Goal: Information Seeking & Learning: Learn about a topic

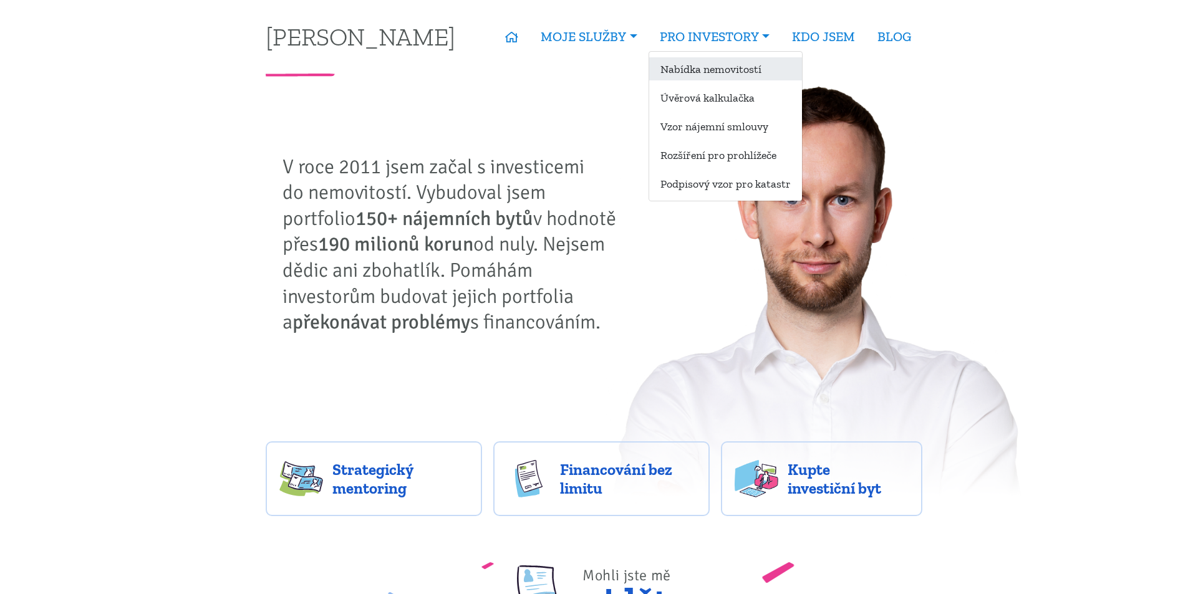
click at [701, 72] on link "Nabídka nemovitostí" at bounding box center [725, 68] width 153 height 23
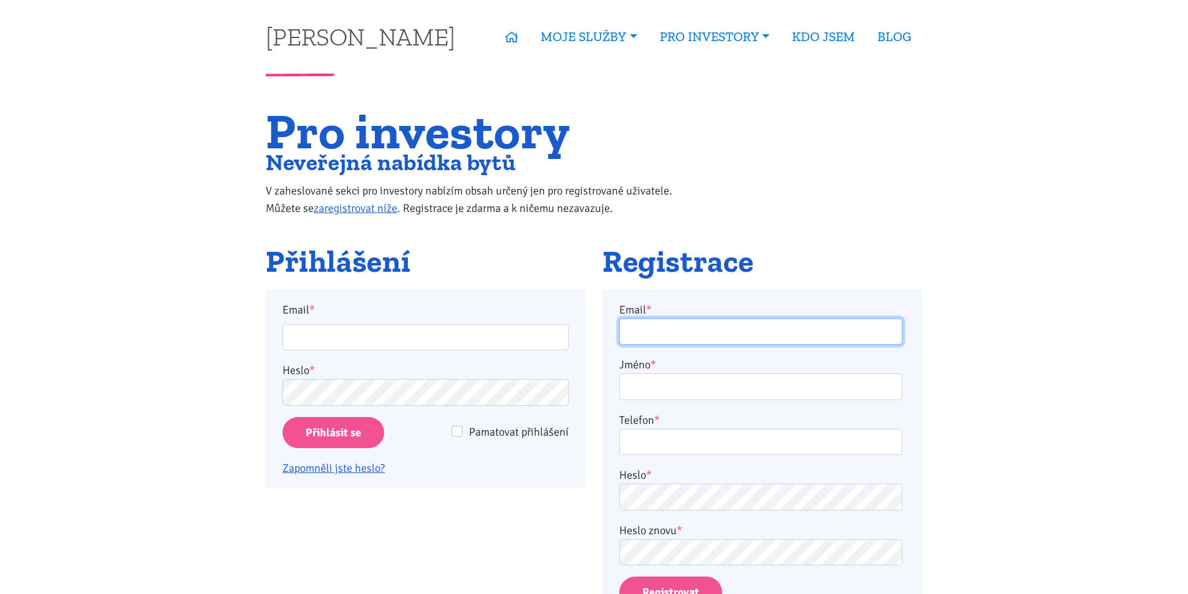
type input "horejsi.j@seznam.cz"
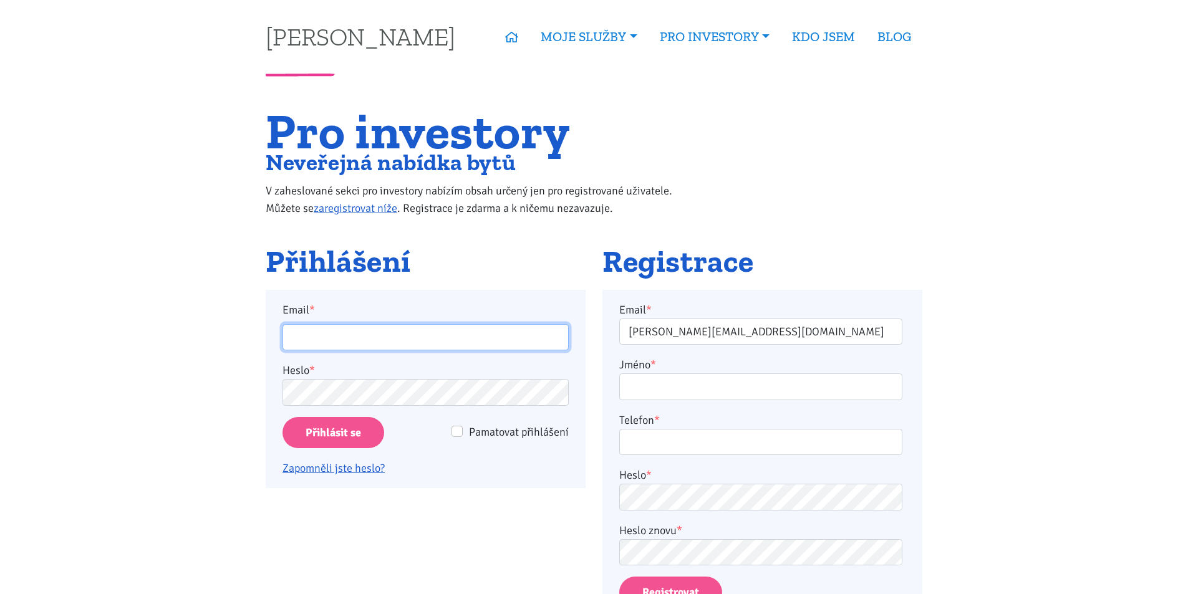
type input "horejsi.j@seznam.cz"
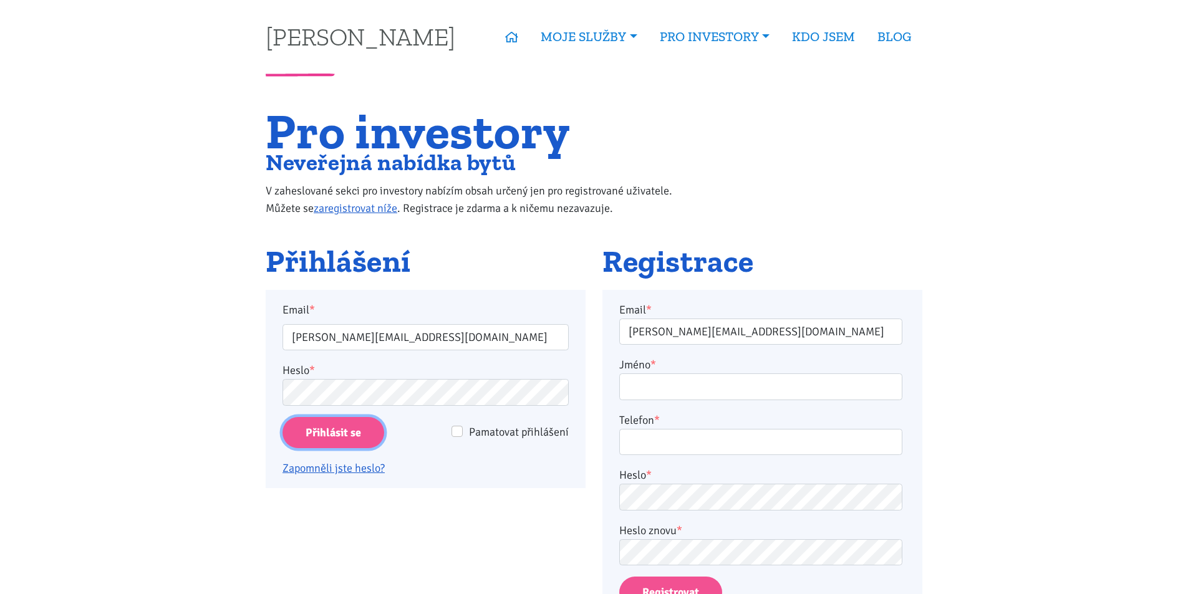
click at [347, 420] on input "Přihlásit se" at bounding box center [333, 433] width 102 height 32
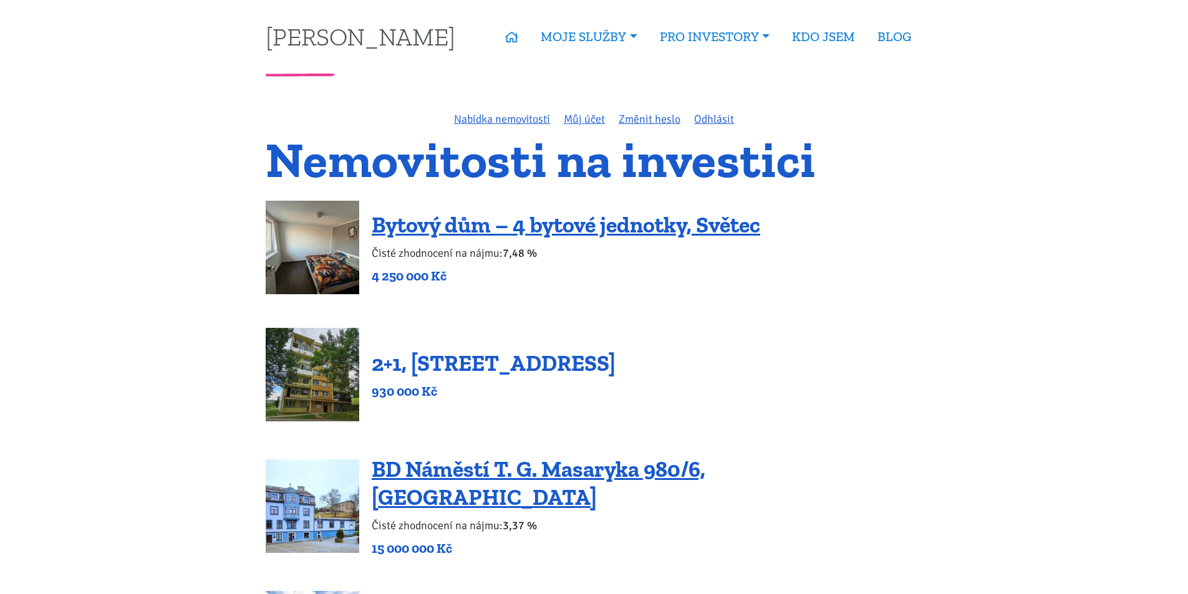
click at [472, 375] on link "2+1, [STREET_ADDRESS]" at bounding box center [494, 363] width 244 height 27
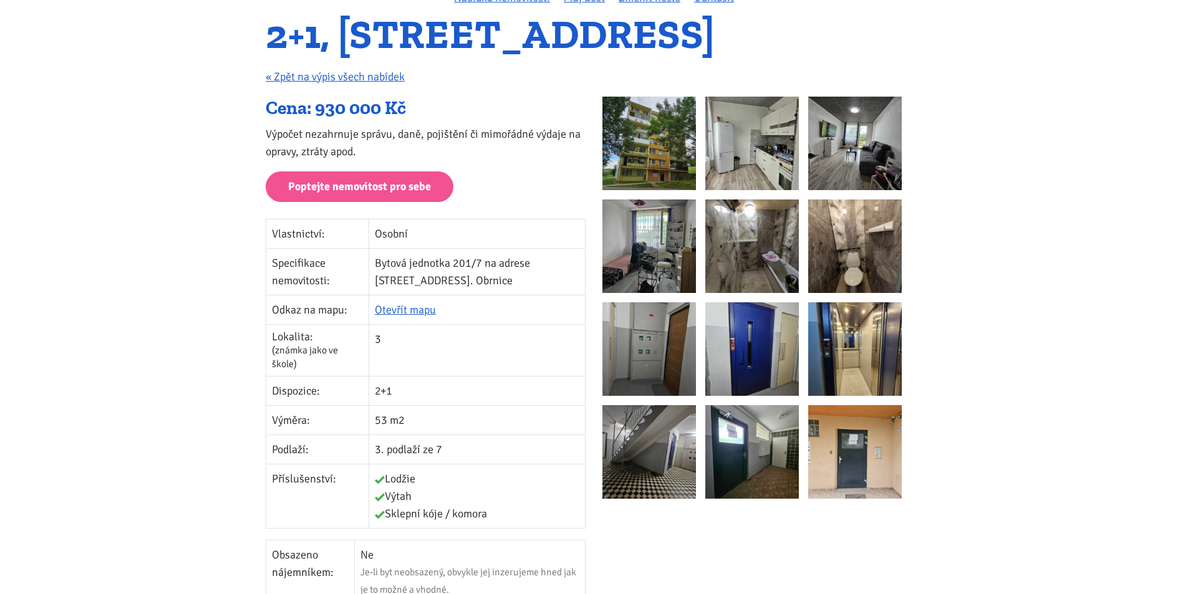
scroll to position [125, 0]
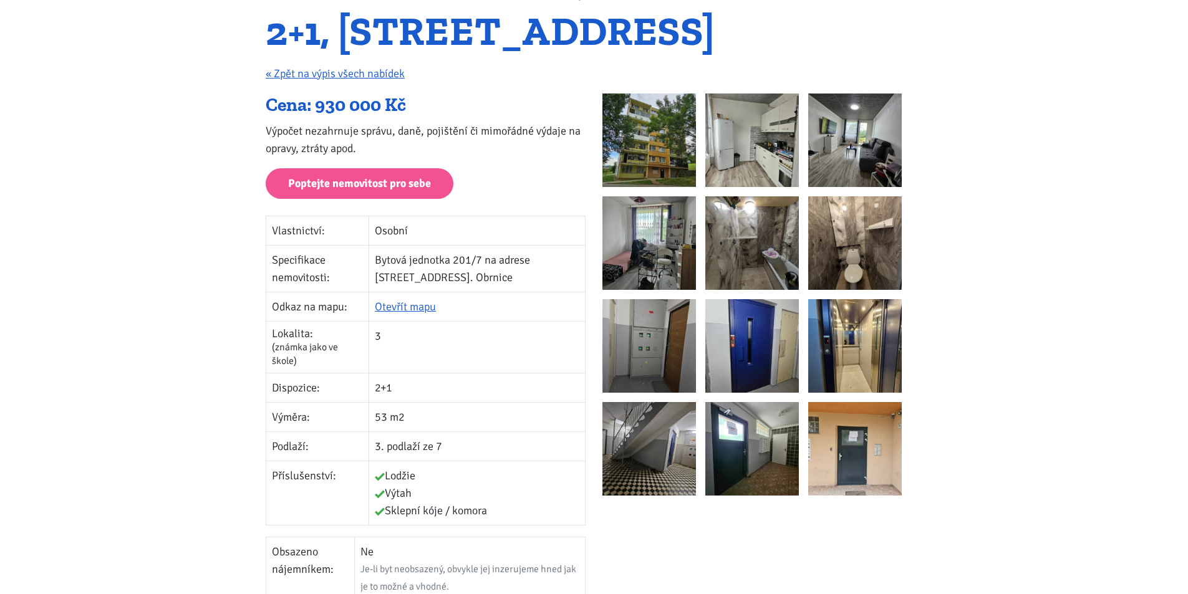
click at [636, 445] on img at bounding box center [649, 449] width 94 height 94
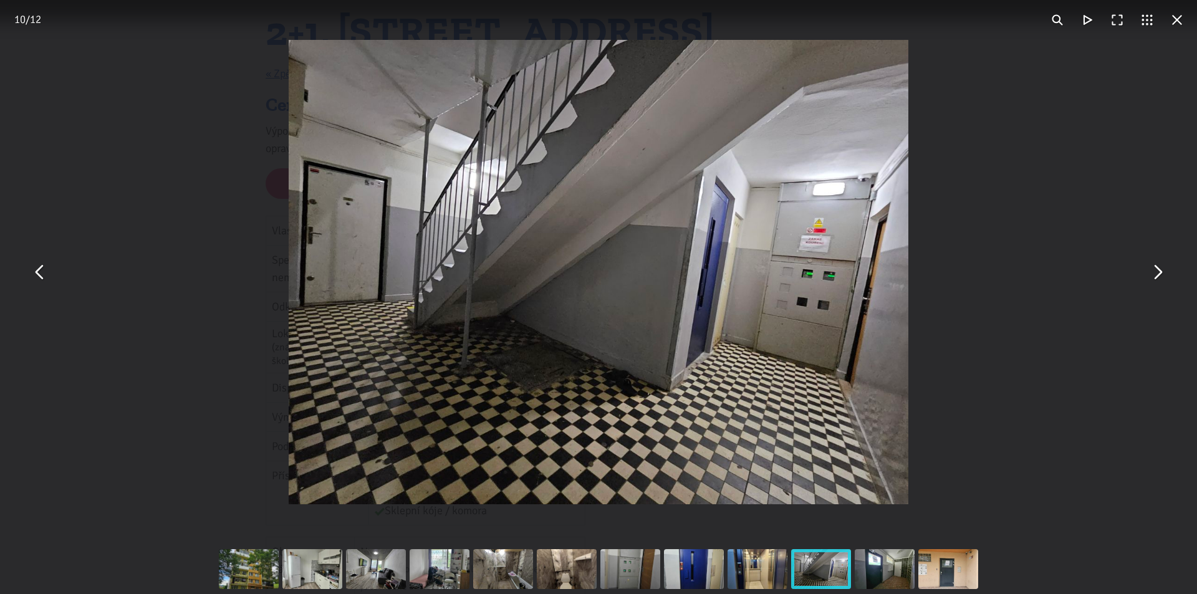
click at [410, 584] on div "You can close this modal content with the ESC key" at bounding box center [440, 569] width 64 height 50
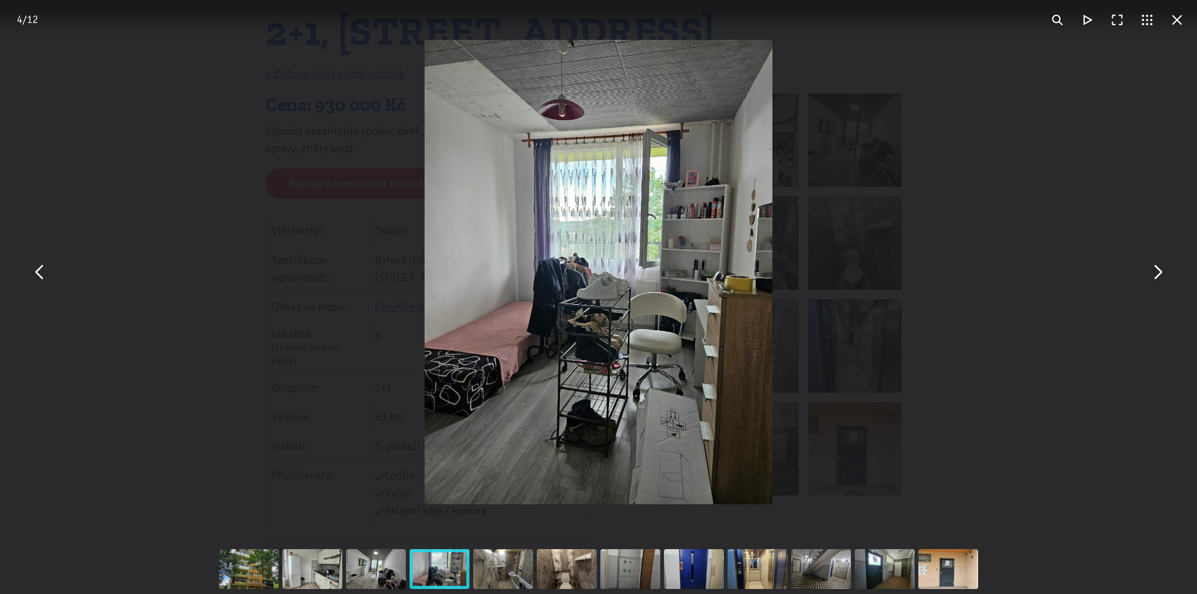
click at [488, 562] on div "You can close this modal content with the ESC key" at bounding box center [503, 569] width 64 height 50
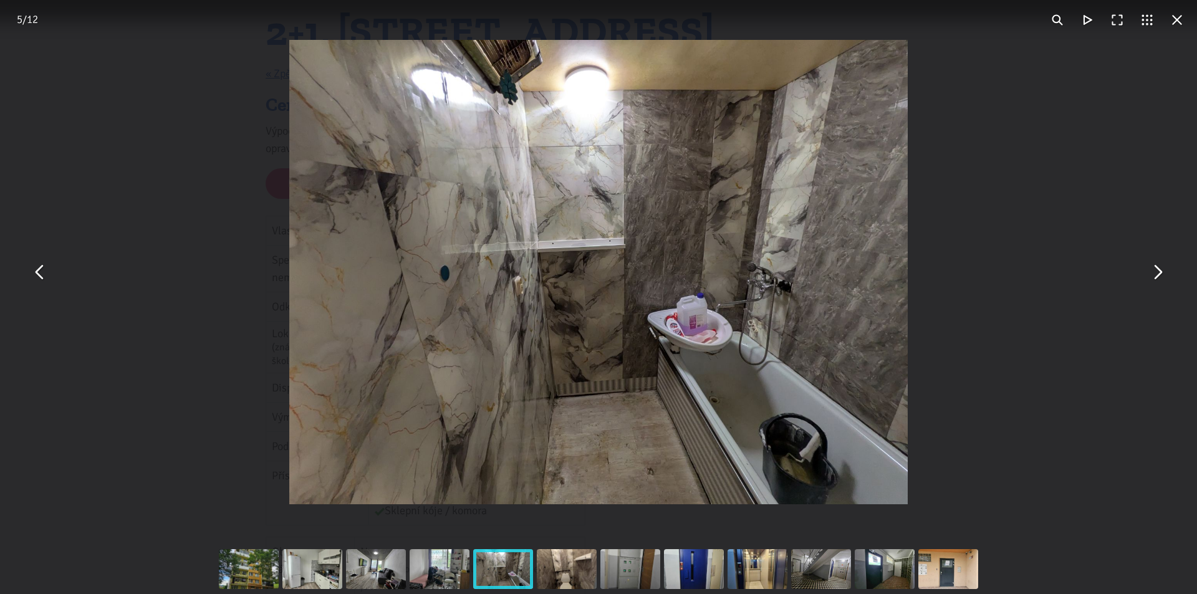
click at [535, 564] on div "You can close this modal content with the ESC key" at bounding box center [567, 569] width 64 height 50
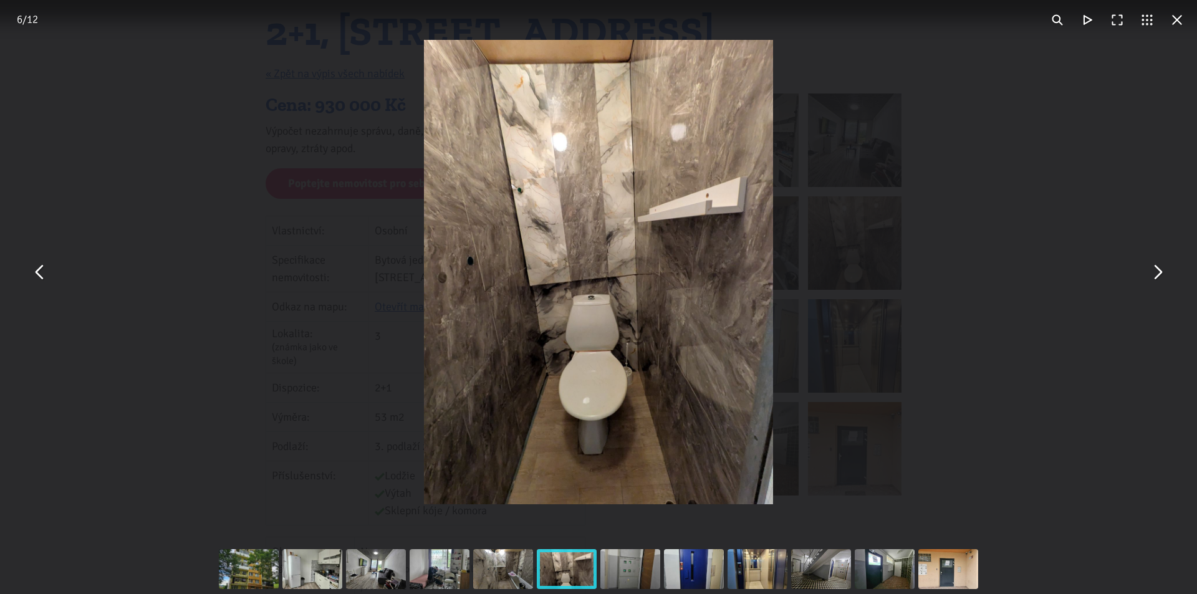
click at [610, 565] on div "You can close this modal content with the ESC key" at bounding box center [630, 569] width 64 height 50
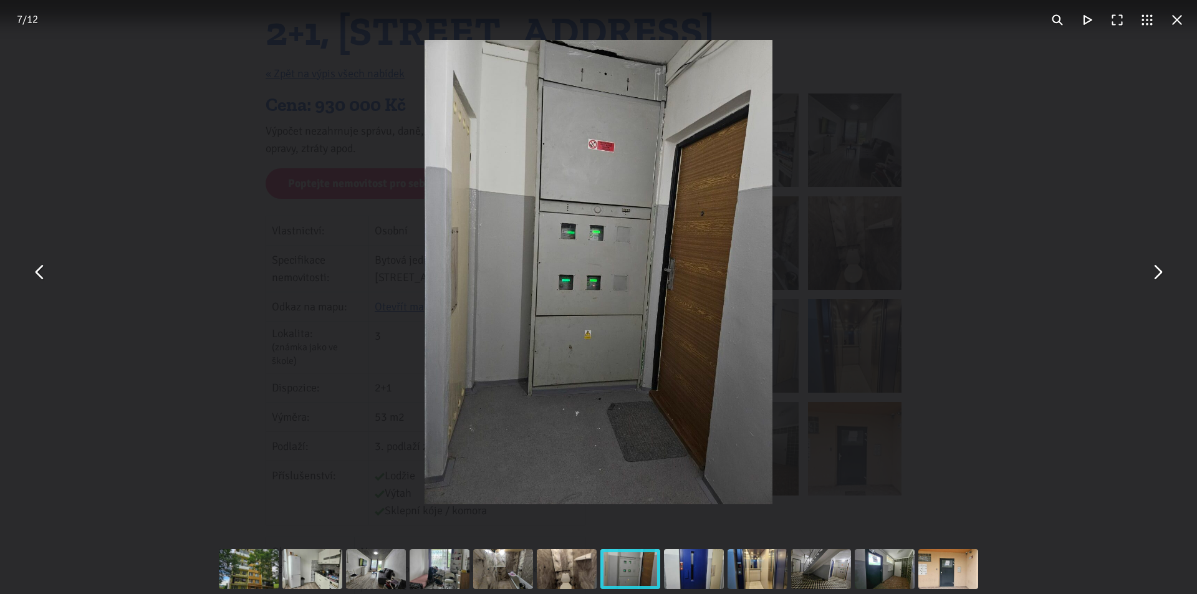
click at [692, 585] on div "You can close this modal content with the ESC key" at bounding box center [694, 569] width 64 height 50
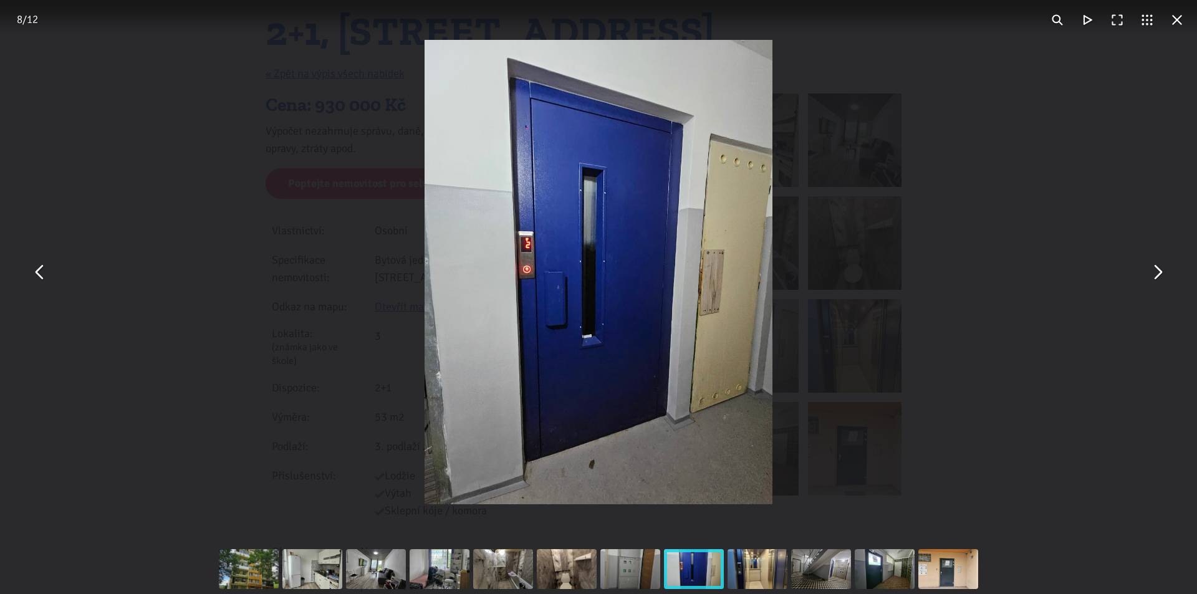
click at [767, 589] on div "You can close this modal content with the ESC key" at bounding box center [758, 569] width 64 height 50
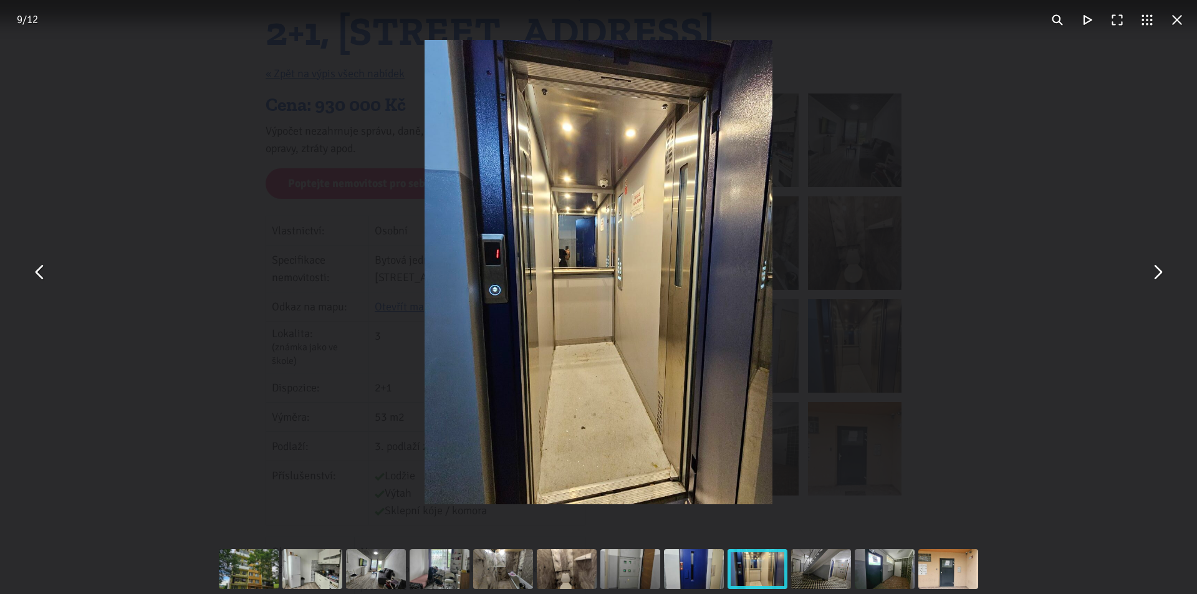
click at [929, 581] on div "You can close this modal content with the ESC key" at bounding box center [948, 569] width 64 height 50
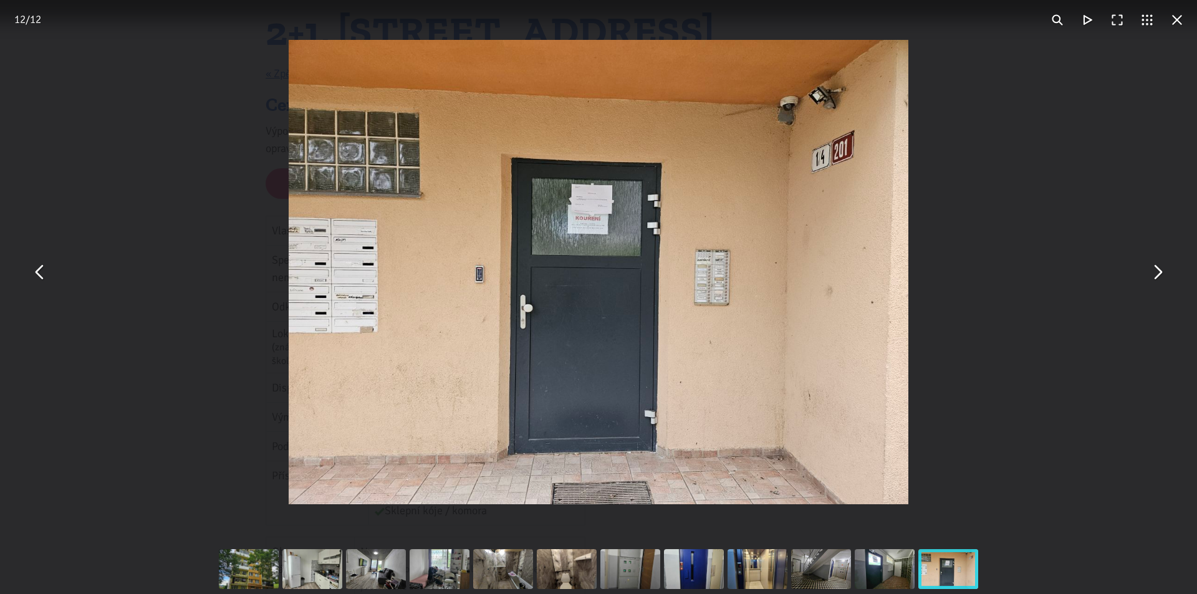
click at [390, 565] on div "You can close this modal content with the ESC key" at bounding box center [376, 569] width 64 height 50
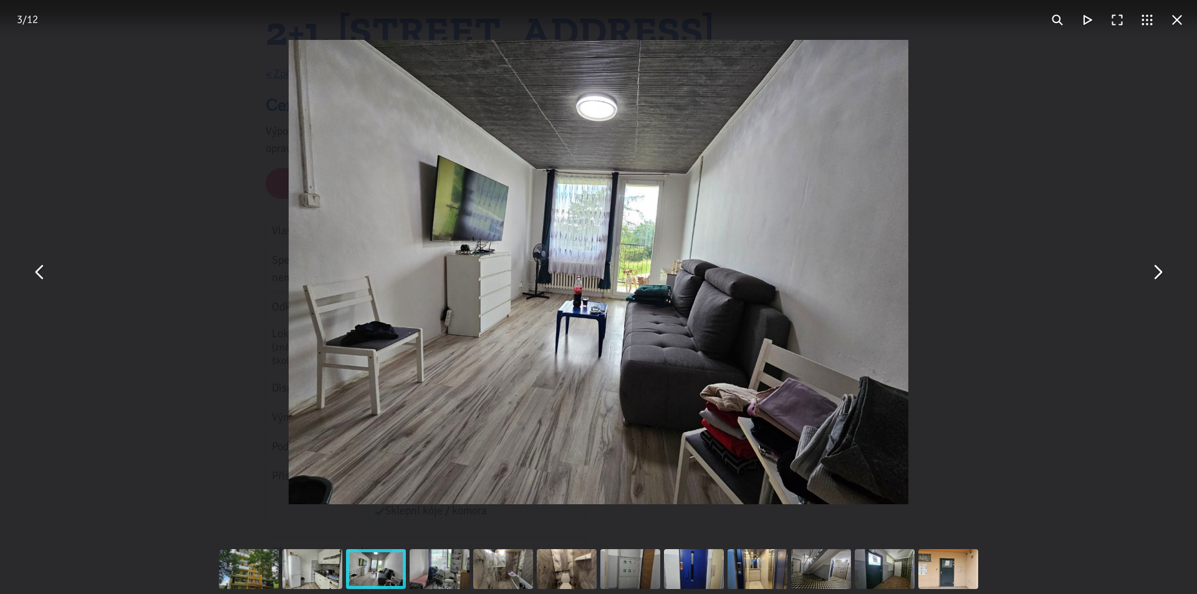
click at [391, 564] on div "You can close this modal content with the ESC key" at bounding box center [376, 569] width 64 height 50
click at [294, 576] on div "You can close this modal content with the ESC key" at bounding box center [313, 569] width 64 height 50
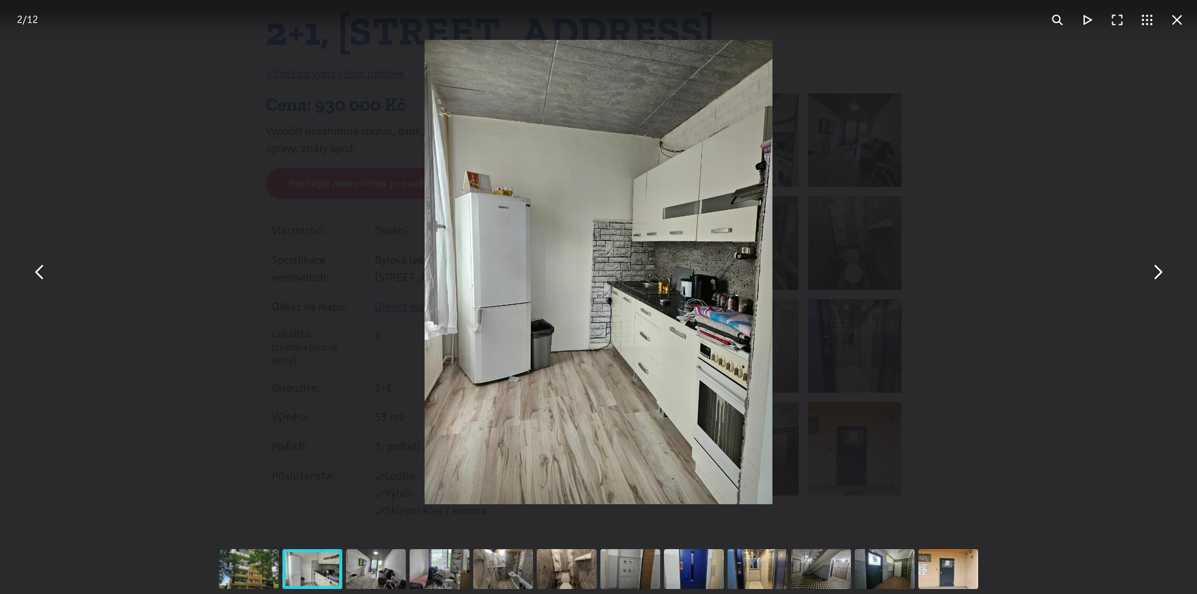
click at [372, 558] on div "You can close this modal content with the ESC key" at bounding box center [376, 569] width 64 height 50
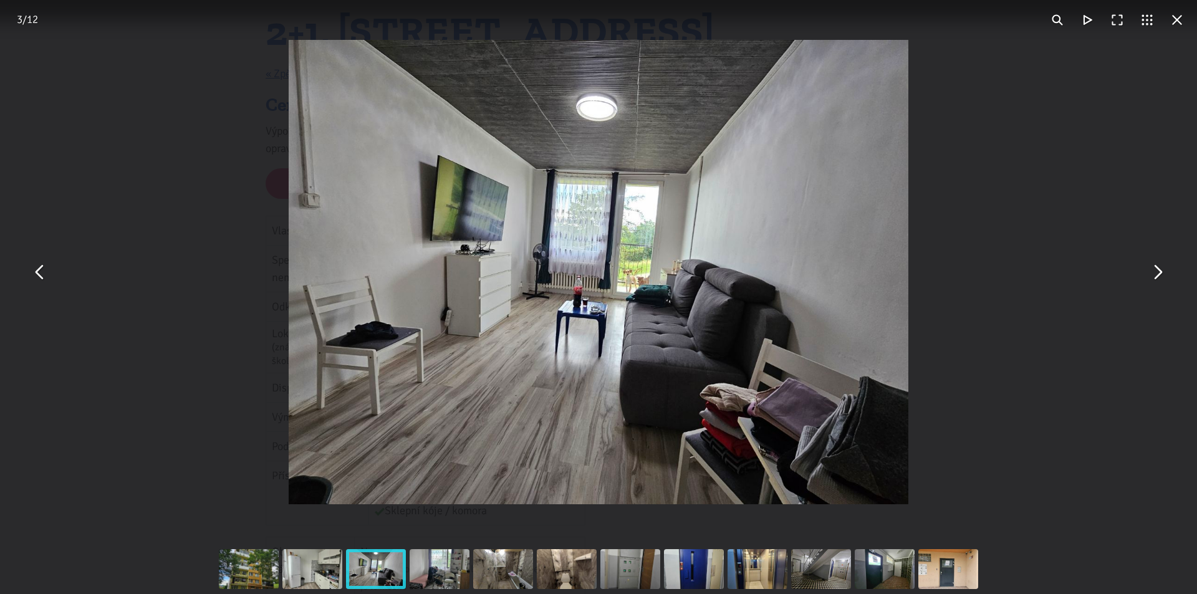
click at [372, 558] on div "You can close this modal content with the ESC key" at bounding box center [376, 569] width 64 height 50
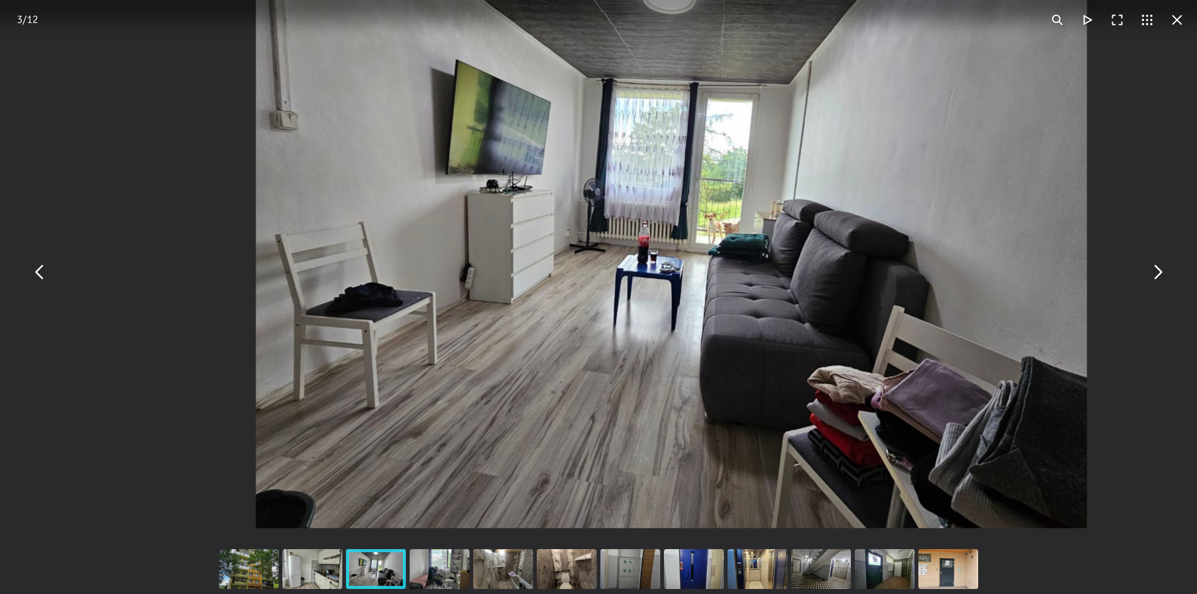
click at [1178, 25] on button "You can close this modal content with the ESC key" at bounding box center [1177, 20] width 30 height 30
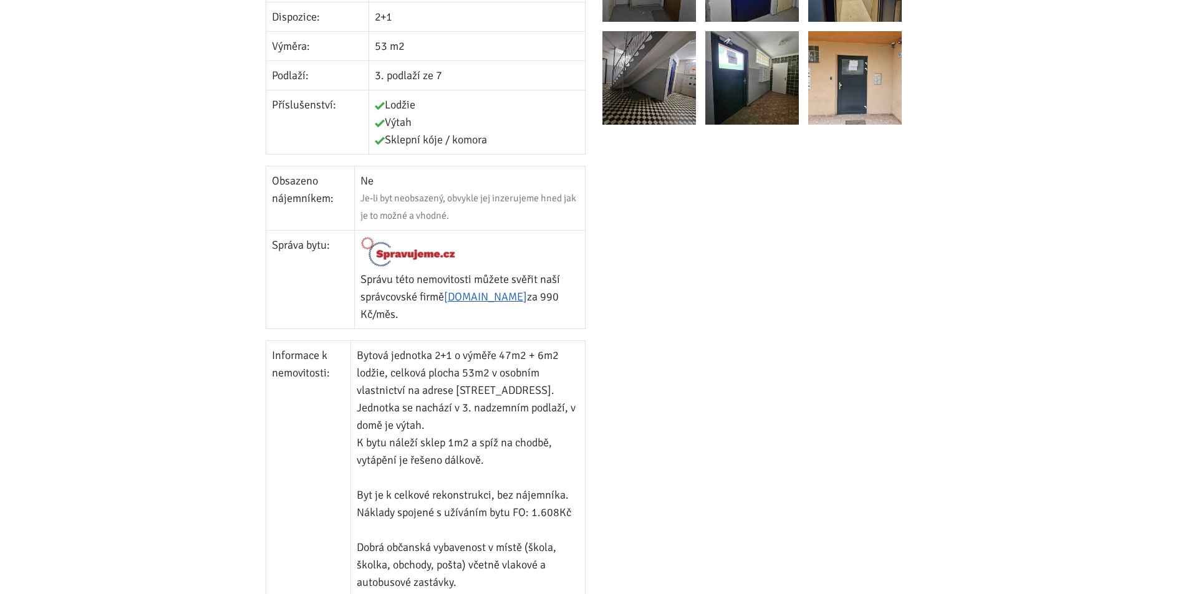
scroll to position [499, 0]
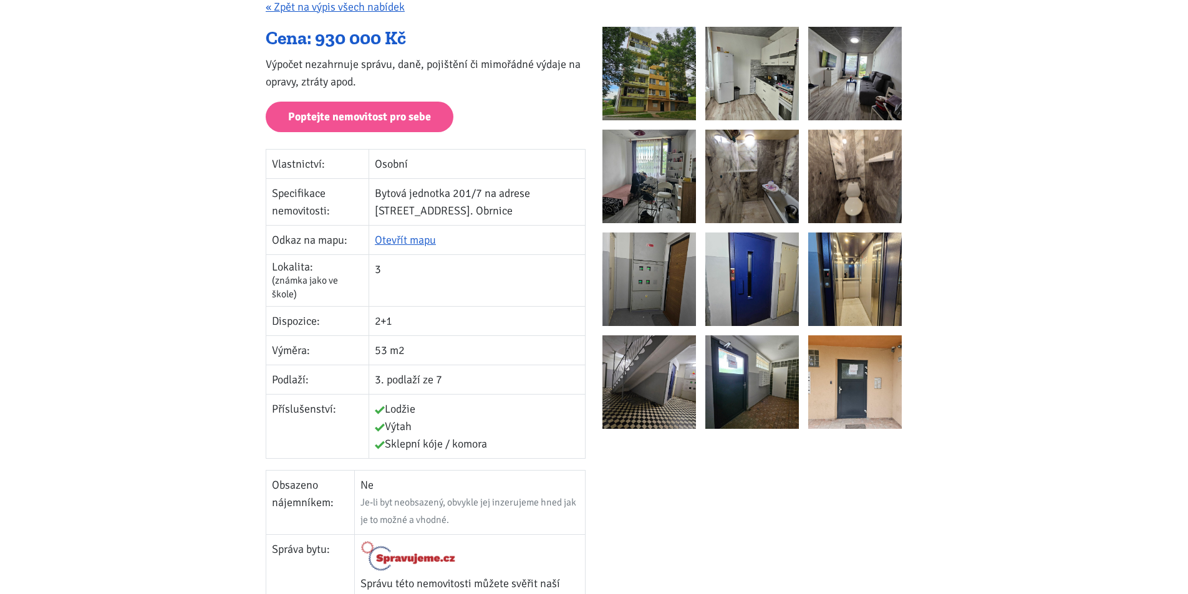
scroll to position [187, 0]
